Goal: Transaction & Acquisition: Obtain resource

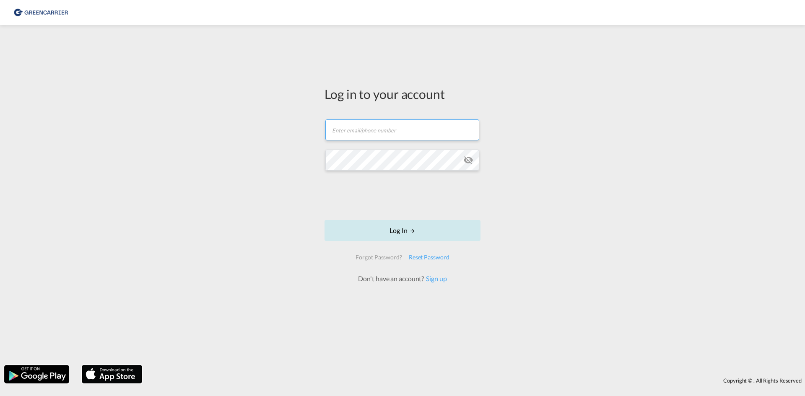
type input "seaexp.ode@scangl.com"
click at [420, 237] on button "Log In" at bounding box center [403, 230] width 156 height 21
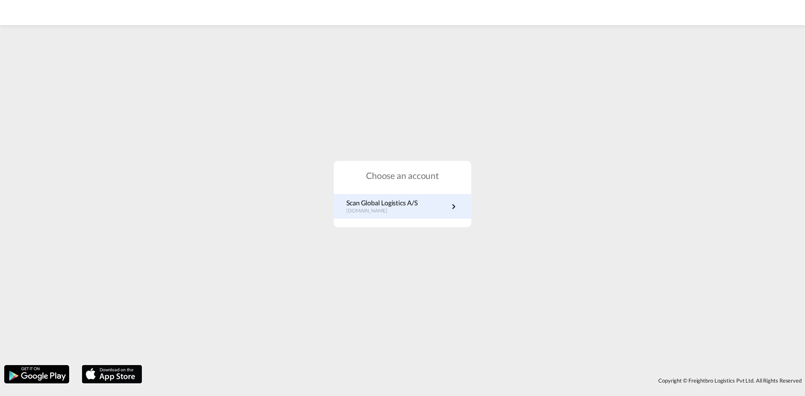
click at [411, 208] on div "Scan Global Logistics A/S dk.portal.greencarrier.com" at bounding box center [381, 206] width 71 height 16
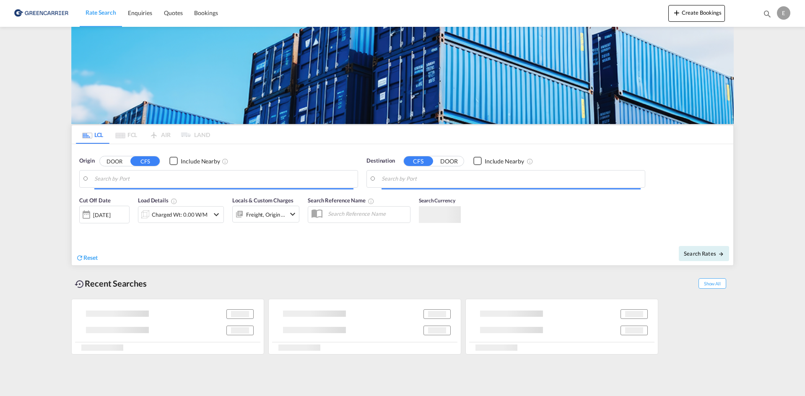
type input "DK-5610, Assens"
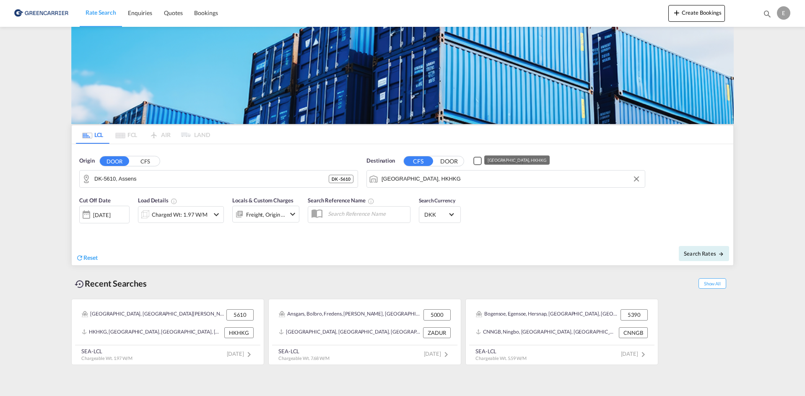
click at [446, 177] on input "[GEOGRAPHIC_DATA], HKHKG" at bounding box center [511, 179] width 259 height 13
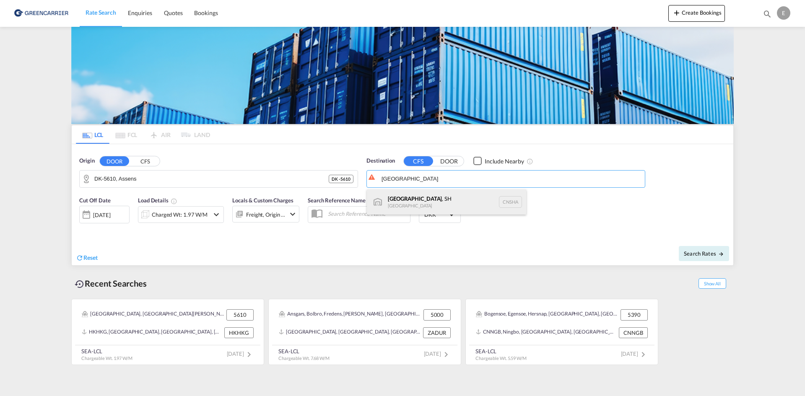
click at [472, 197] on div "[GEOGRAPHIC_DATA] , SH [GEOGRAPHIC_DATA] [GEOGRAPHIC_DATA]" at bounding box center [446, 202] width 159 height 25
type input "[GEOGRAPHIC_DATA], SH, CNSHA"
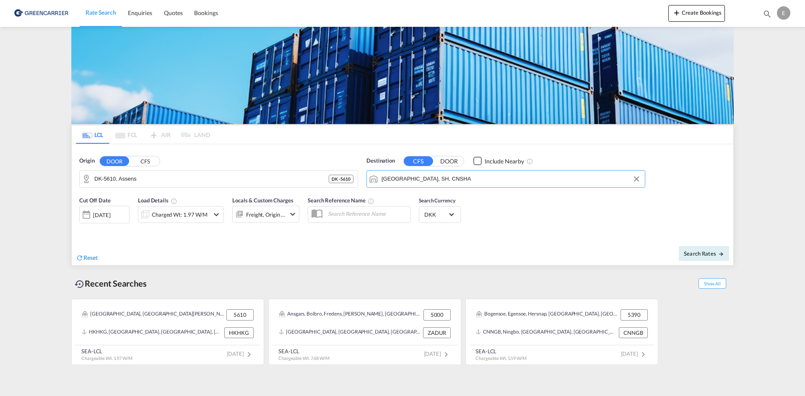
click at [210, 219] on div "Charged Wt: 1.97 W/M" at bounding box center [181, 214] width 86 height 17
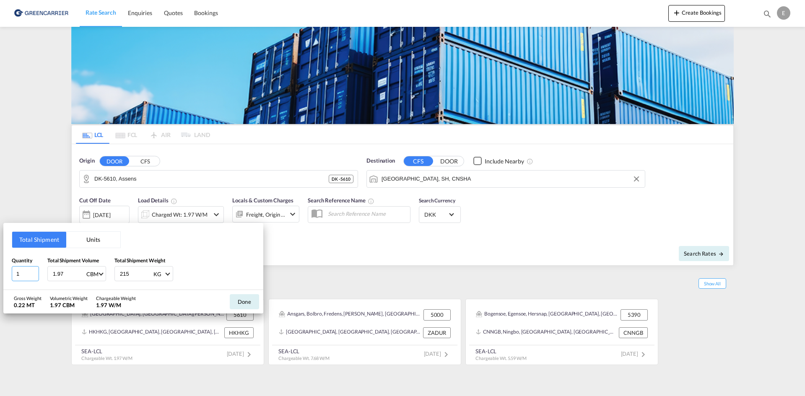
drag, startPoint x: 28, startPoint y: 276, endPoint x: 7, endPoint y: 276, distance: 21.0
click at [7, 276] on div "Total Shipment Units Quantity 1 Total Shipment Volume 1.97 CBM CBM CFT Total Sh…" at bounding box center [133, 256] width 260 height 67
type input "12"
type input "18.787"
type input "2773"
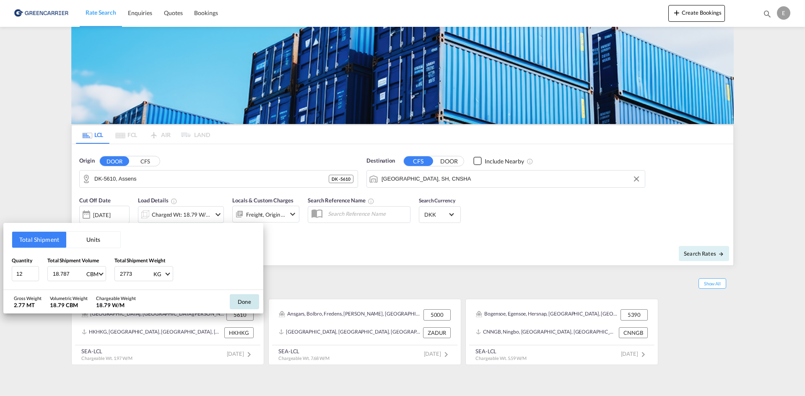
click at [241, 305] on button "Done" at bounding box center [244, 301] width 29 height 15
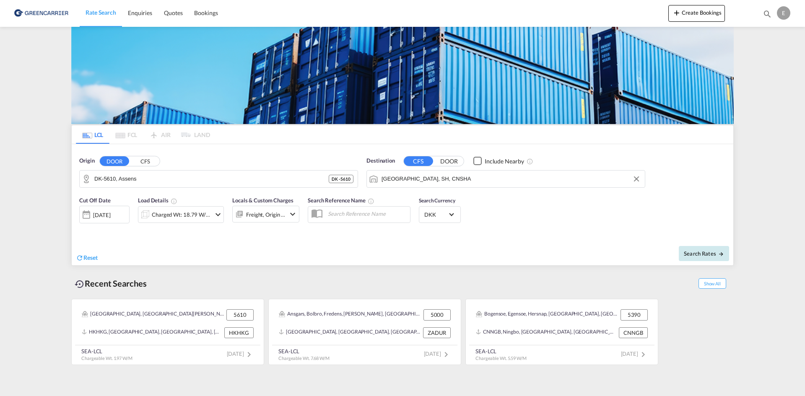
click at [710, 255] on span "Search Rates" at bounding box center [704, 253] width 40 height 7
type input "5610 to CNSHA / [DATE]"
